Goal: Information Seeking & Learning: Understand process/instructions

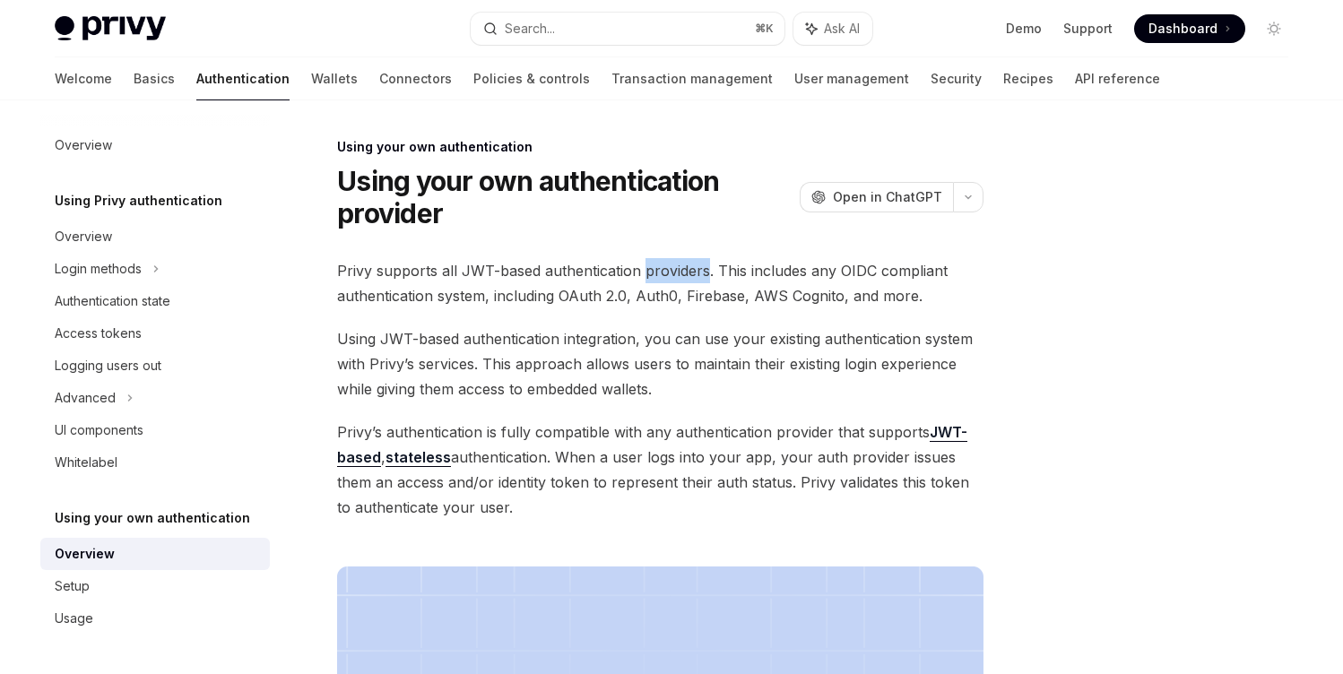
click at [645, 264] on span "Privy supports all JWT-based authentication providers. This includes any OIDC c…" at bounding box center [660, 283] width 646 height 50
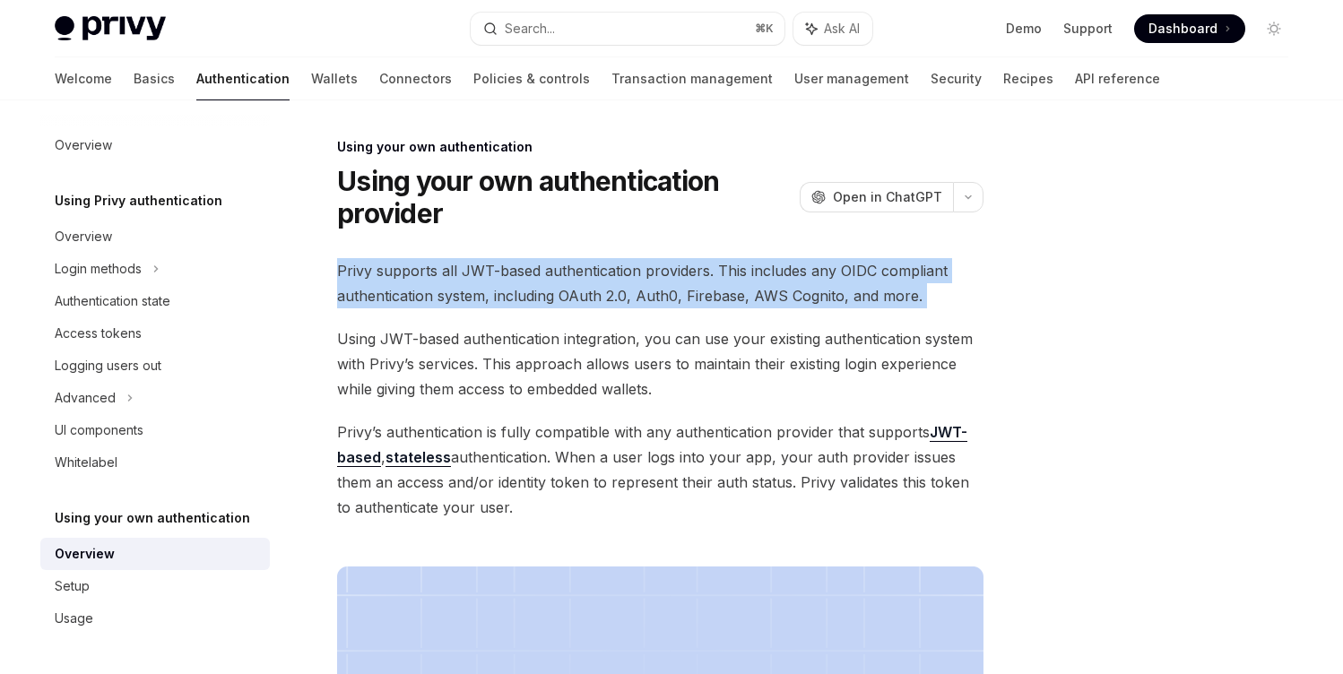
click at [645, 264] on span "Privy supports all JWT-based authentication providers. This includes any OIDC c…" at bounding box center [660, 283] width 646 height 50
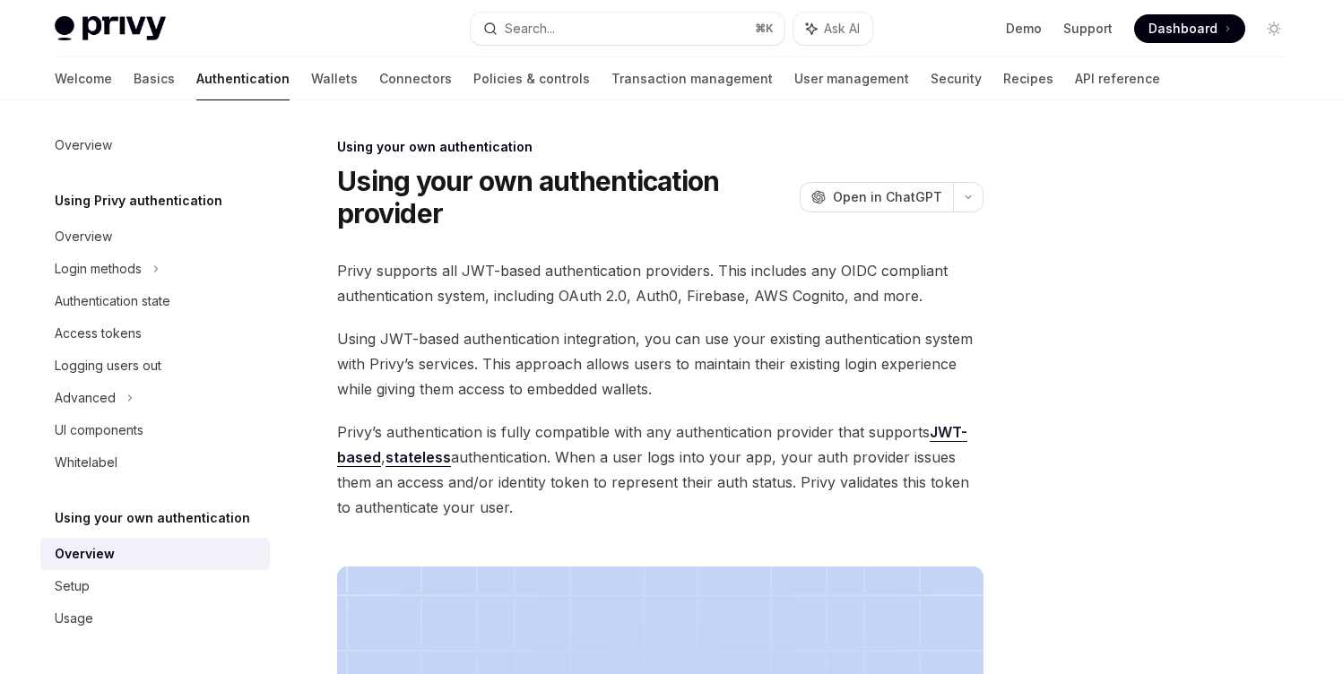
click at [736, 357] on span "Using JWT-based authentication integration, you can use your existing authentic…" at bounding box center [660, 363] width 646 height 75
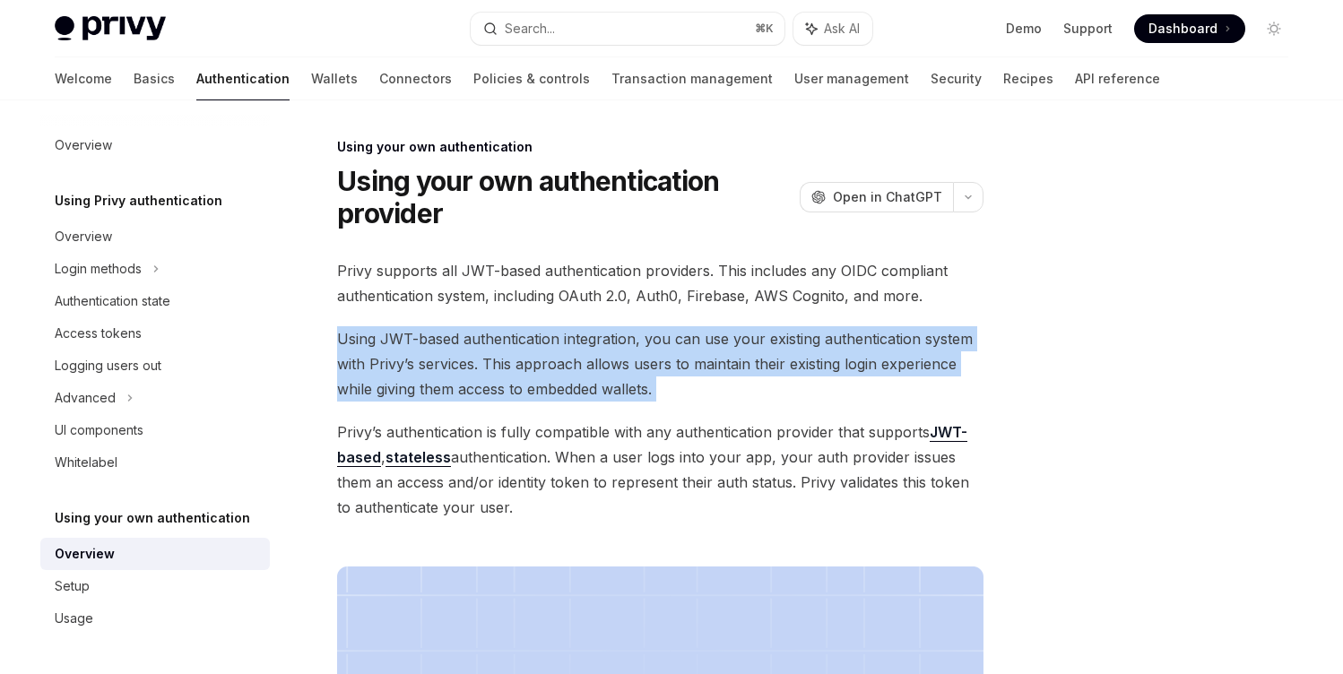
click at [736, 357] on span "Using JWT-based authentication integration, you can use your existing authentic…" at bounding box center [660, 363] width 646 height 75
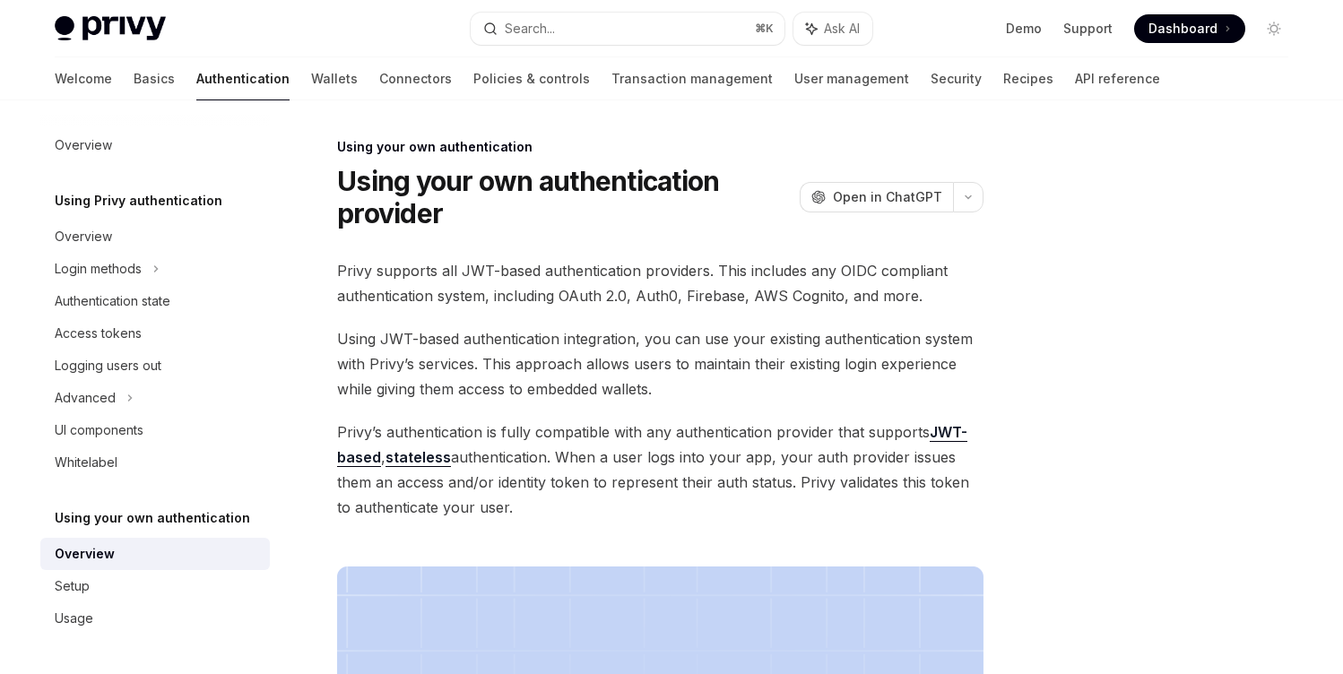
click at [731, 466] on span "Privy’s authentication is fully compatible with any authentication provider tha…" at bounding box center [660, 470] width 646 height 100
click at [732, 466] on span "Privy’s authentication is fully compatible with any authentication provider tha…" at bounding box center [660, 470] width 646 height 100
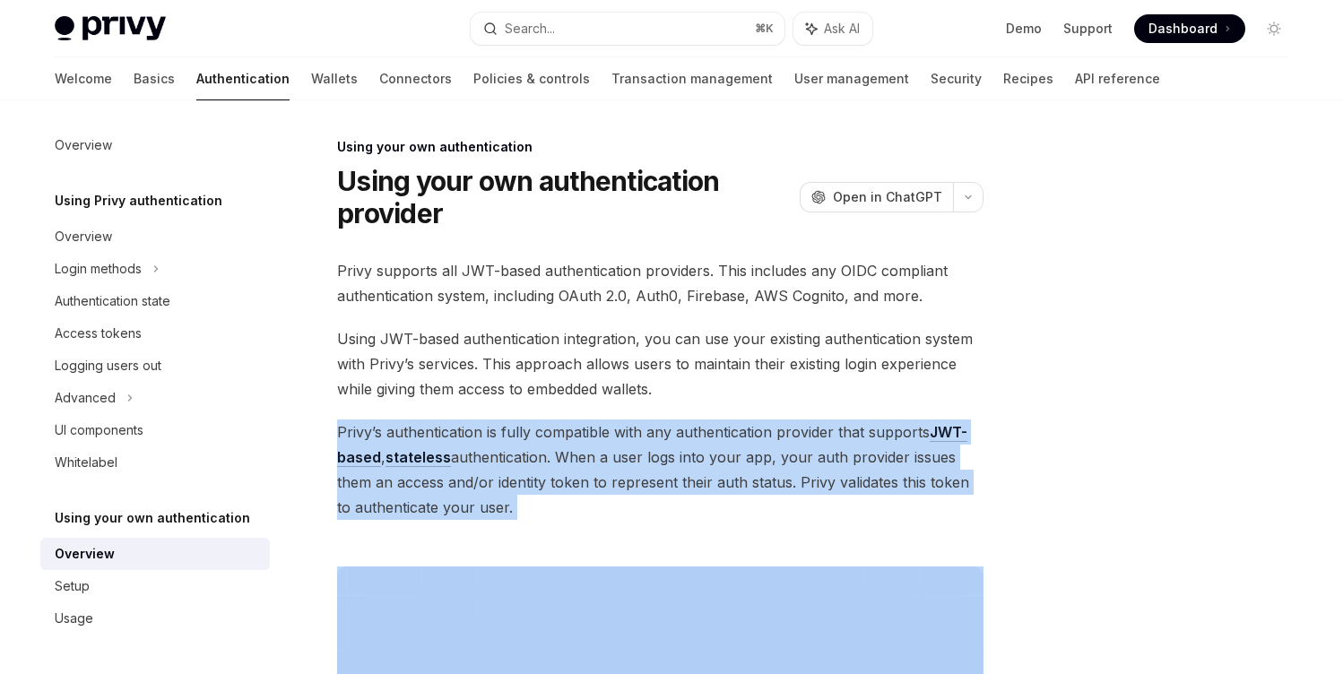
click at [733, 465] on span "Privy’s authentication is fully compatible with any authentication provider tha…" at bounding box center [660, 470] width 646 height 100
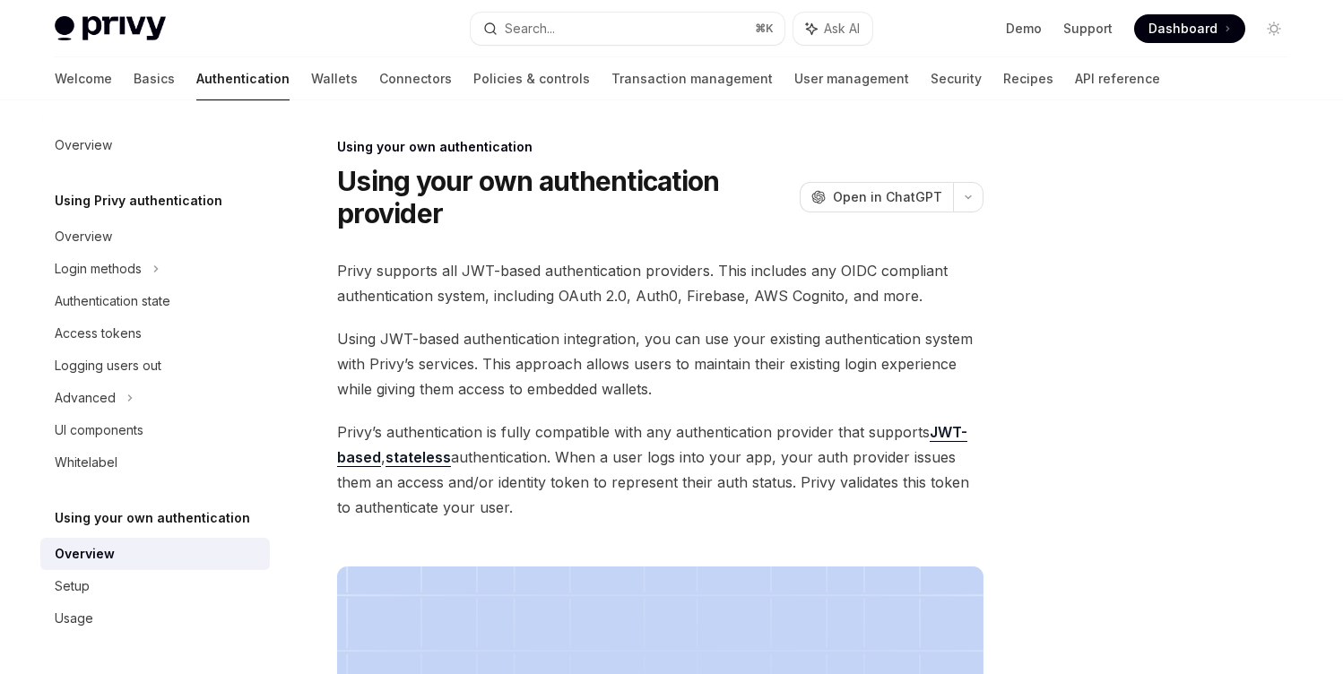
click at [753, 306] on span "Privy supports all JWT-based authentication providers. This includes any OIDC c…" at bounding box center [660, 283] width 646 height 50
click at [753, 305] on span "Privy supports all JWT-based authentication providers. This includes any OIDC c…" at bounding box center [660, 283] width 646 height 50
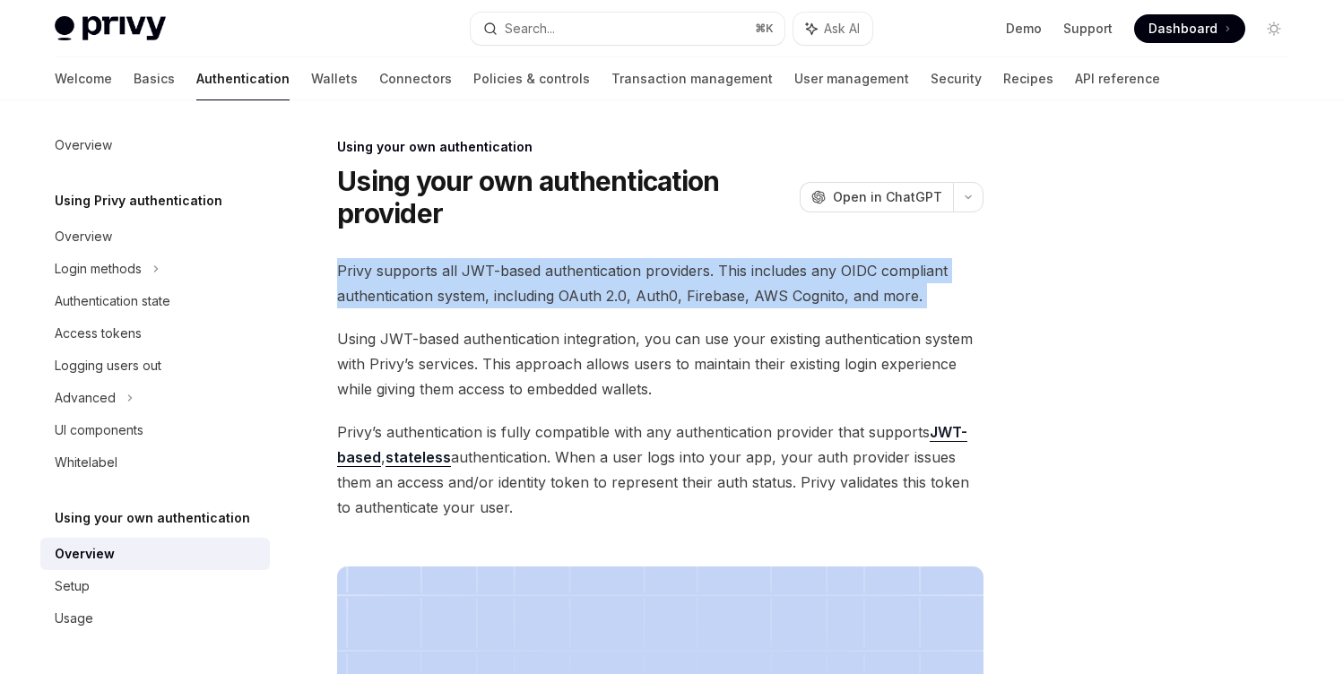
click at [753, 305] on span "Privy supports all JWT-based authentication providers. This includes any OIDC c…" at bounding box center [660, 283] width 646 height 50
click at [627, 281] on span "Privy supports all JWT-based authentication providers. This includes any OIDC c…" at bounding box center [660, 283] width 646 height 50
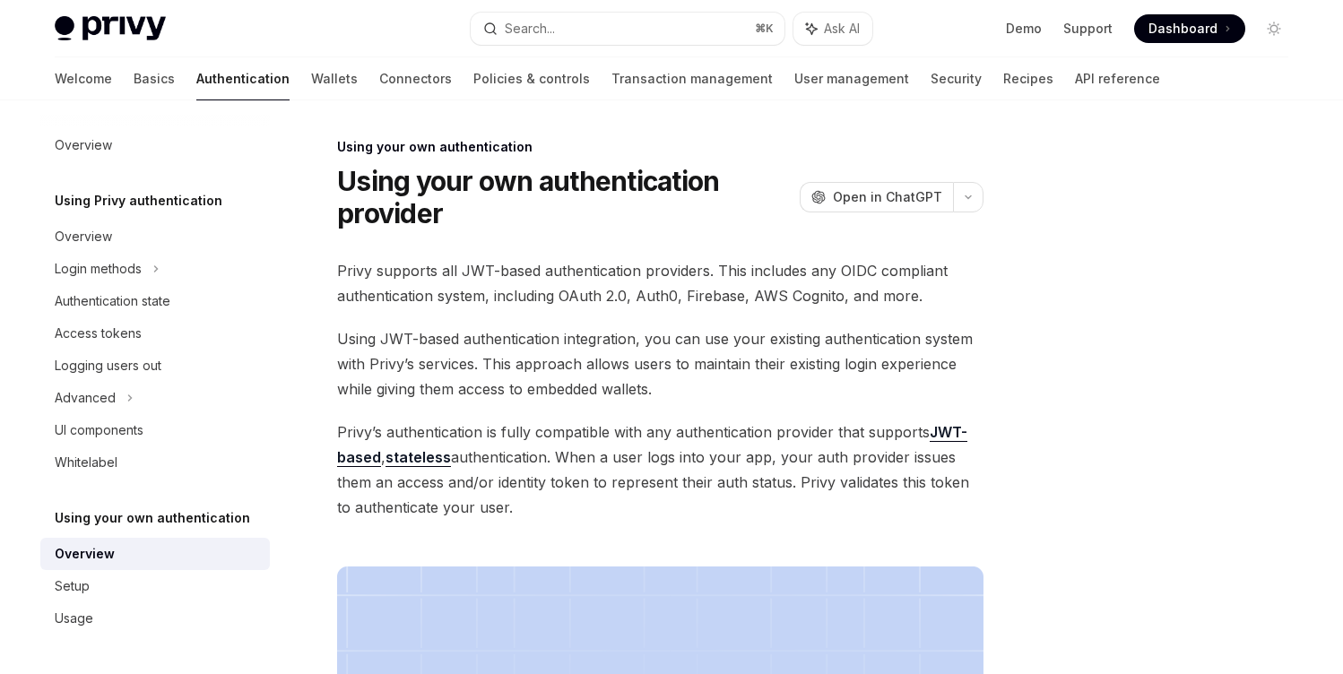
drag, startPoint x: 695, startPoint y: 331, endPoint x: 694, endPoint y: 322, distance: 9.0
click at [695, 330] on span "Using JWT-based authentication integration, you can use your existing authentic…" at bounding box center [660, 363] width 646 height 75
click at [694, 318] on div "Privy supports all JWT-based authentication providers. This includes any OIDC c…" at bounding box center [660, 657] width 646 height 799
click at [691, 292] on span "Privy supports all JWT-based authentication providers. This includes any OIDC c…" at bounding box center [660, 283] width 646 height 50
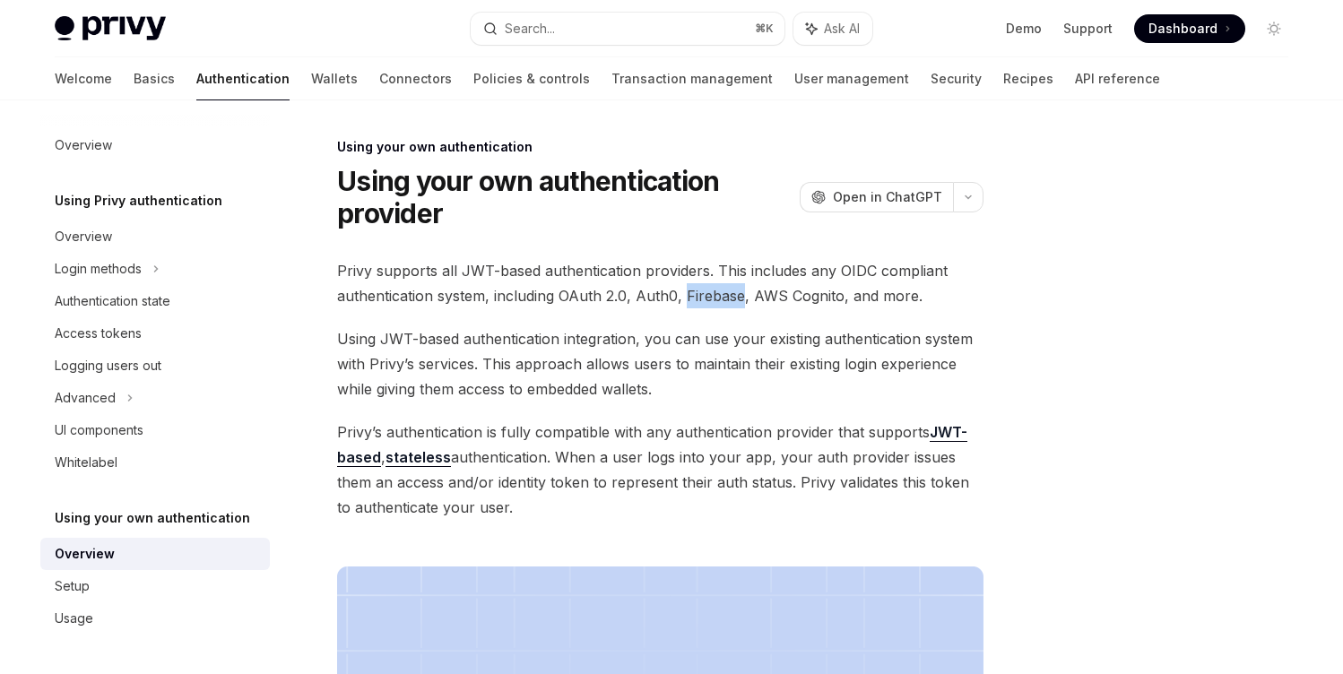
click at [691, 292] on span "Privy supports all JWT-based authentication providers. This includes any OIDC c…" at bounding box center [660, 283] width 646 height 50
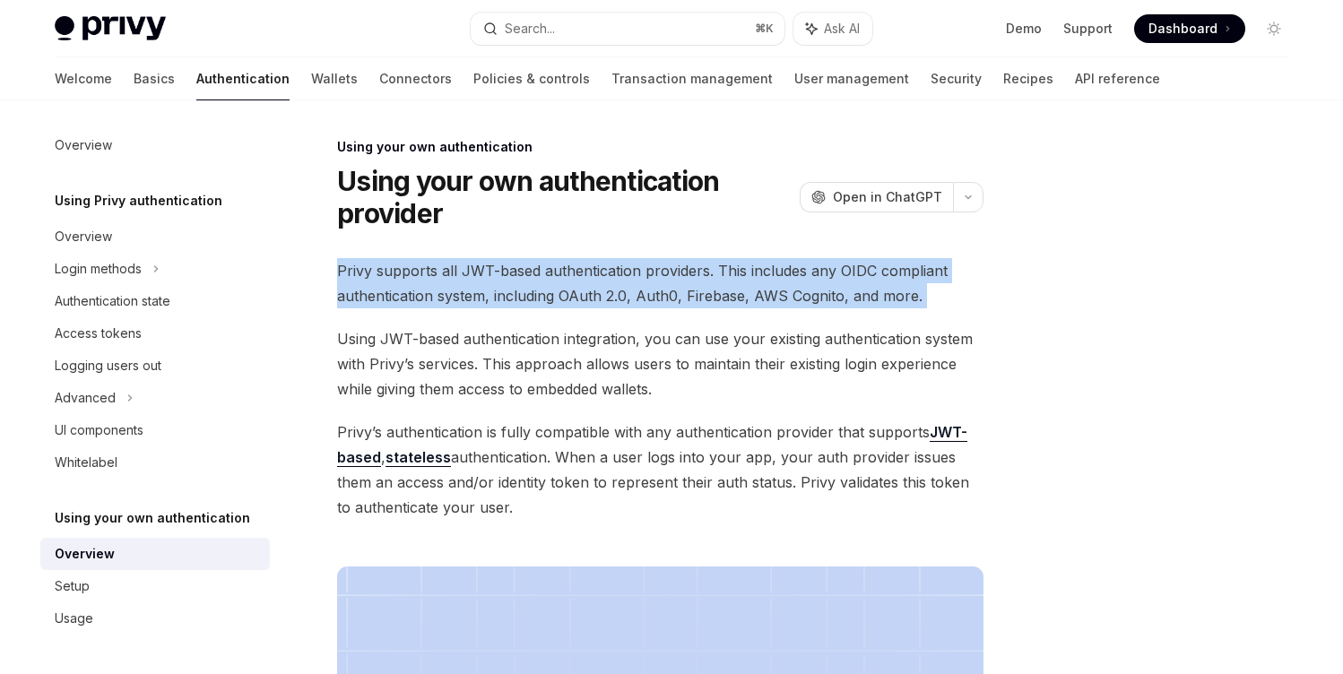
click at [691, 292] on span "Privy supports all JWT-based authentication providers. This includes any OIDC c…" at bounding box center [660, 283] width 646 height 50
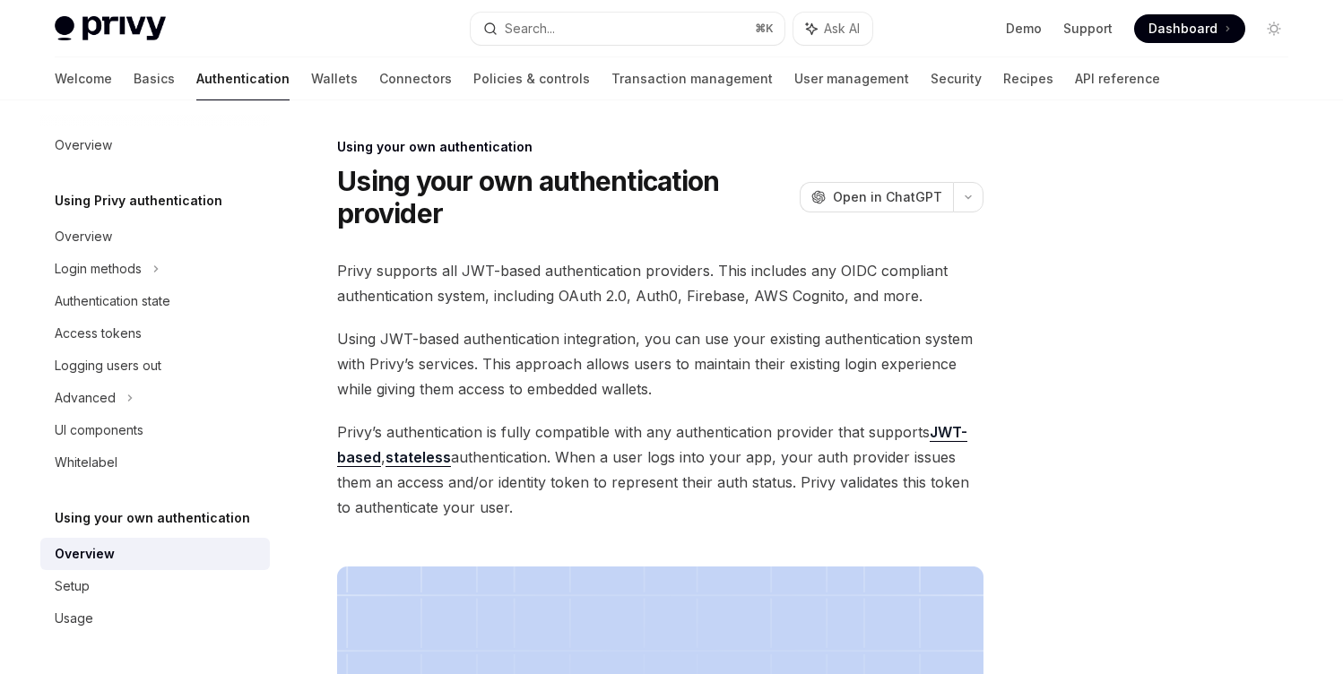
click at [694, 369] on span "Using JWT-based authentication integration, you can use your existing authentic…" at bounding box center [660, 363] width 646 height 75
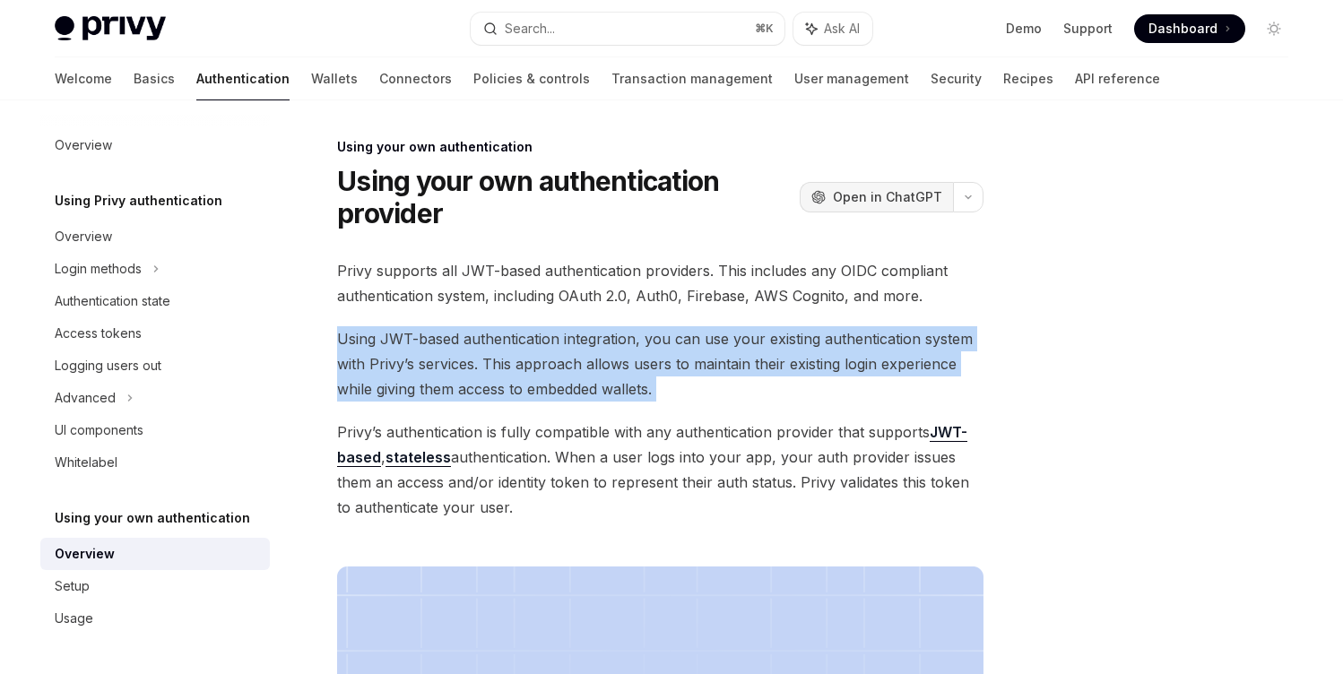
drag, startPoint x: 694, startPoint y: 369, endPoint x: 861, endPoint y: 207, distance: 232.7
click at [694, 369] on span "Using JWT-based authentication integration, you can use your existing authentic…" at bounding box center [660, 363] width 646 height 75
